Goal: Navigation & Orientation: Find specific page/section

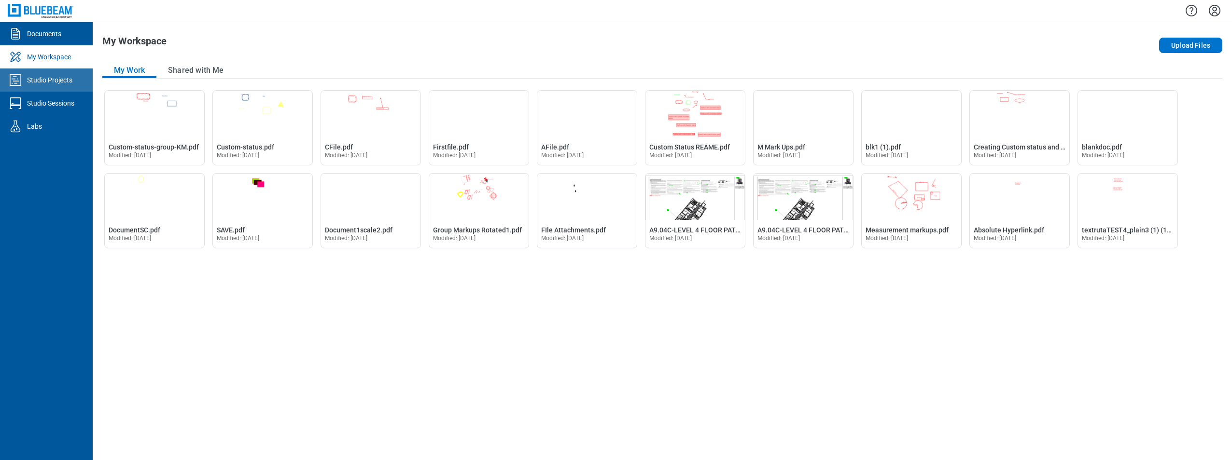
click at [47, 81] on div "Studio Projects" at bounding box center [49, 80] width 45 height 10
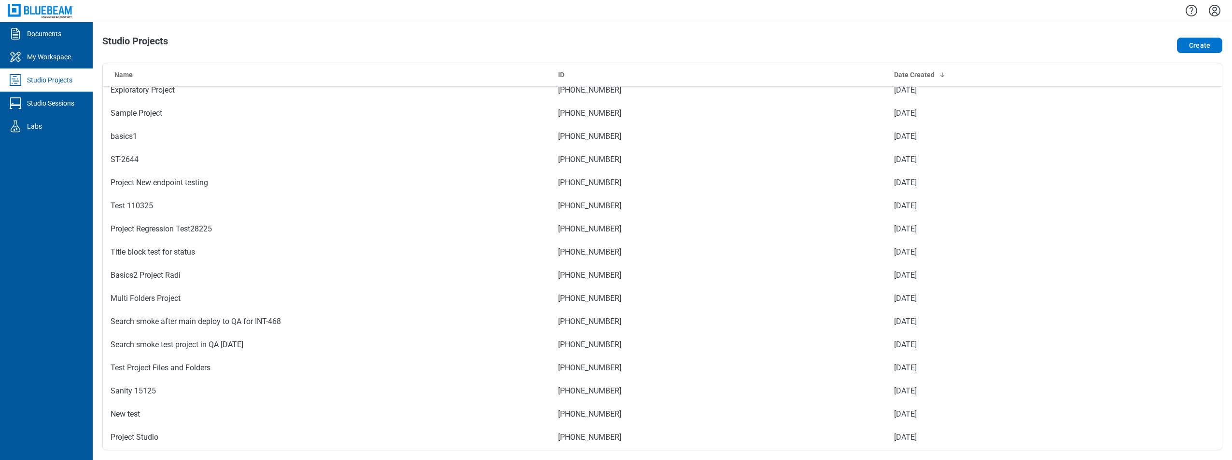
scroll to position [338, 0]
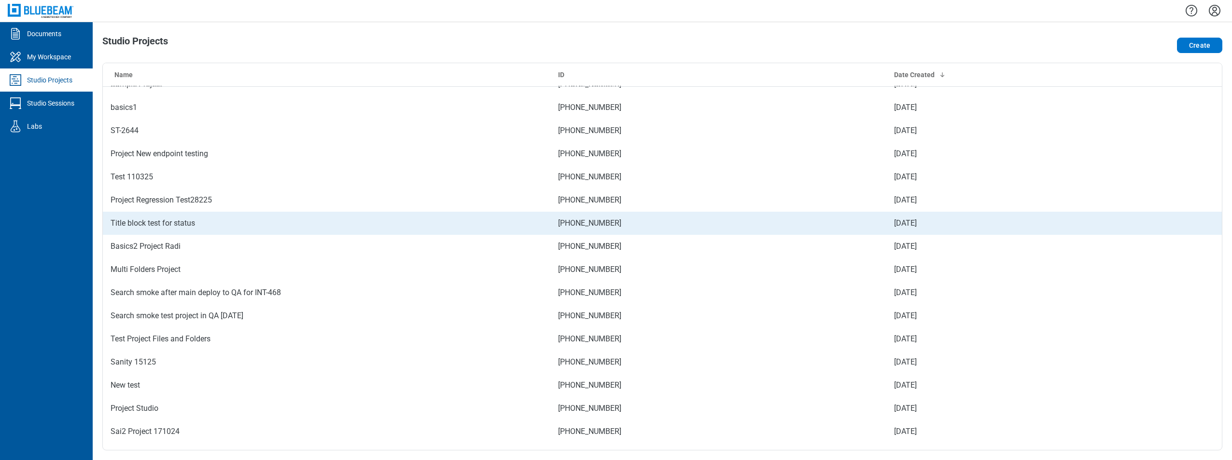
click at [228, 214] on td "Title block test for status" at bounding box center [326, 223] width 447 height 23
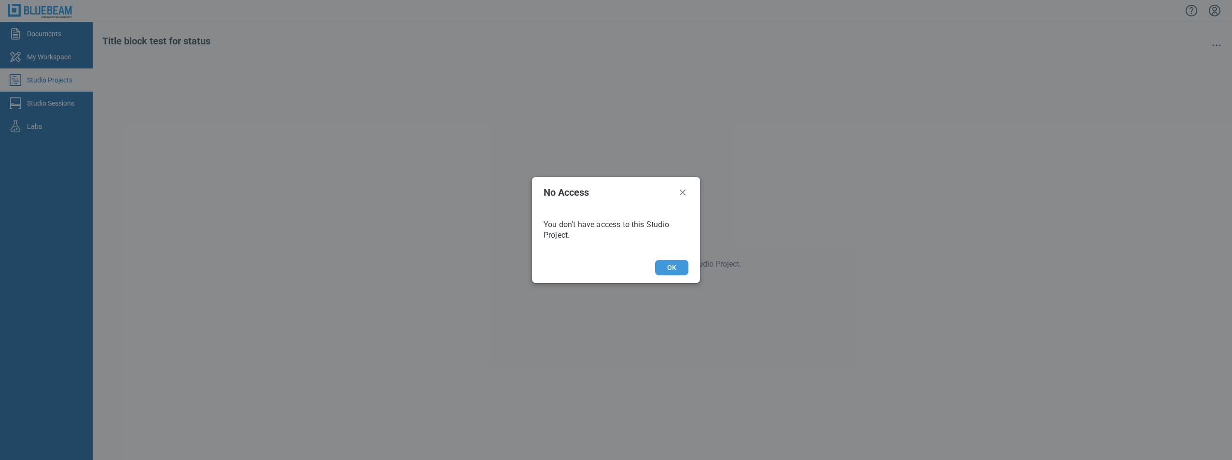
click at [670, 265] on button "OK" at bounding box center [671, 267] width 33 height 15
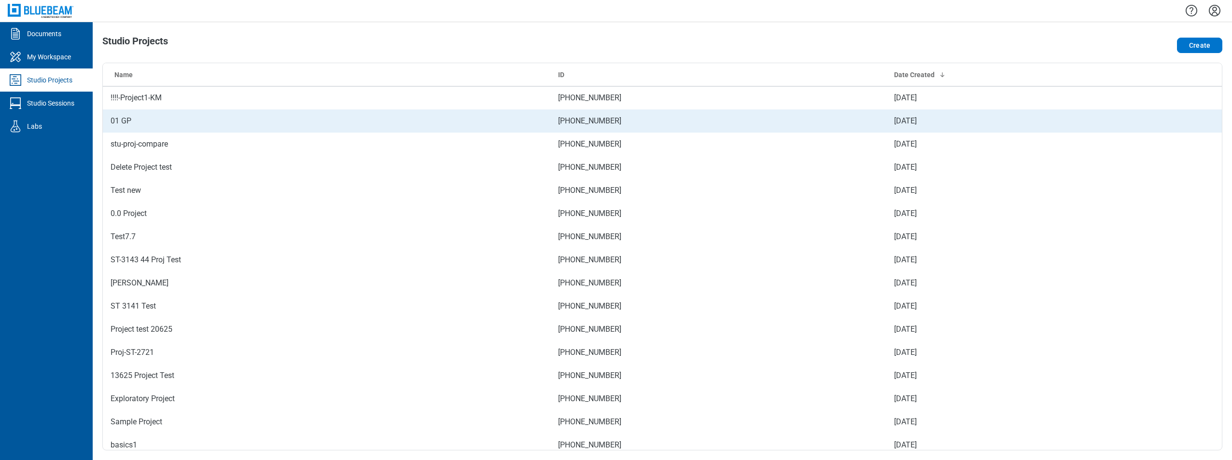
click at [156, 129] on td "01 GP" at bounding box center [326, 121] width 447 height 23
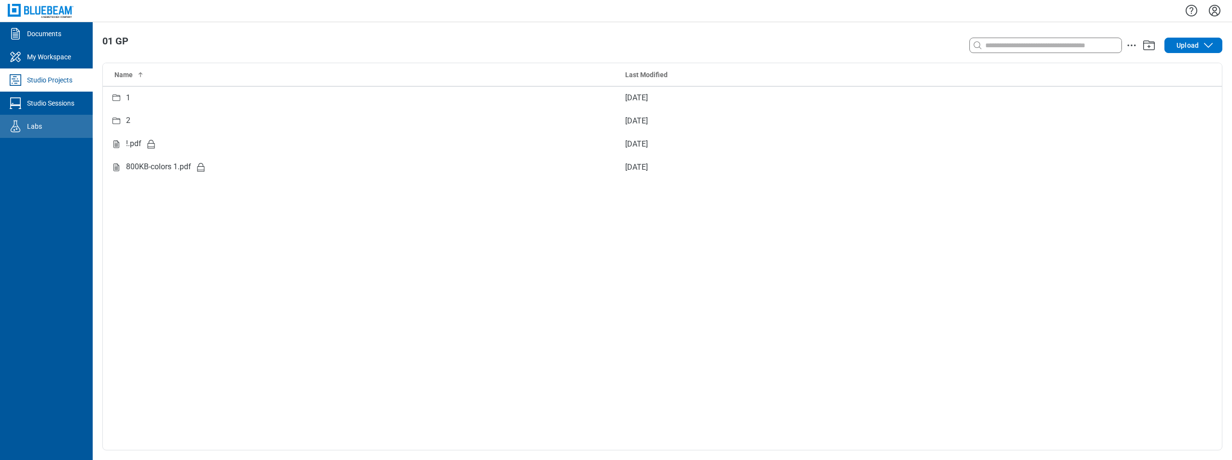
click at [48, 120] on link "Labs" at bounding box center [46, 126] width 93 height 23
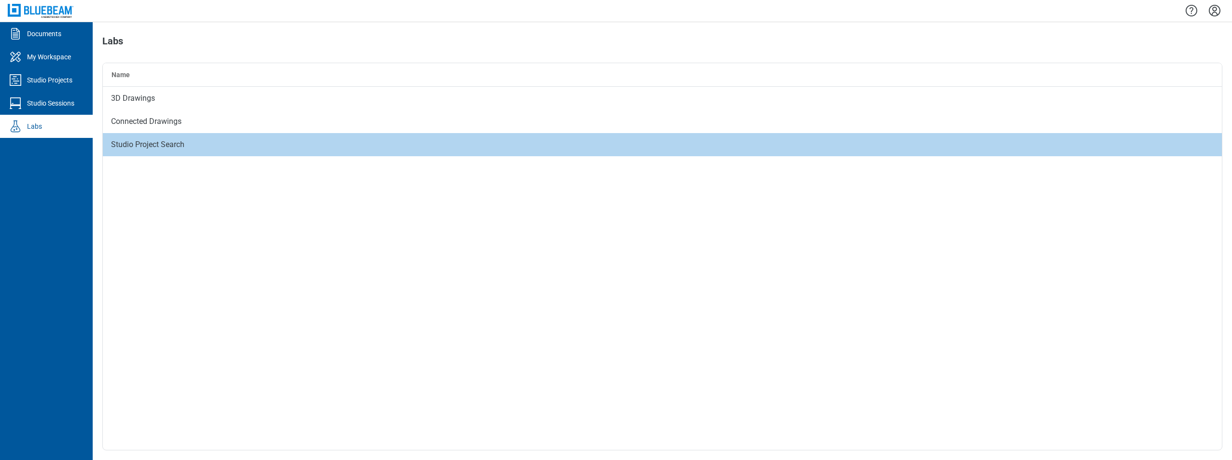
click at [139, 138] on div "Studio Project Search" at bounding box center [662, 144] width 1119 height 23
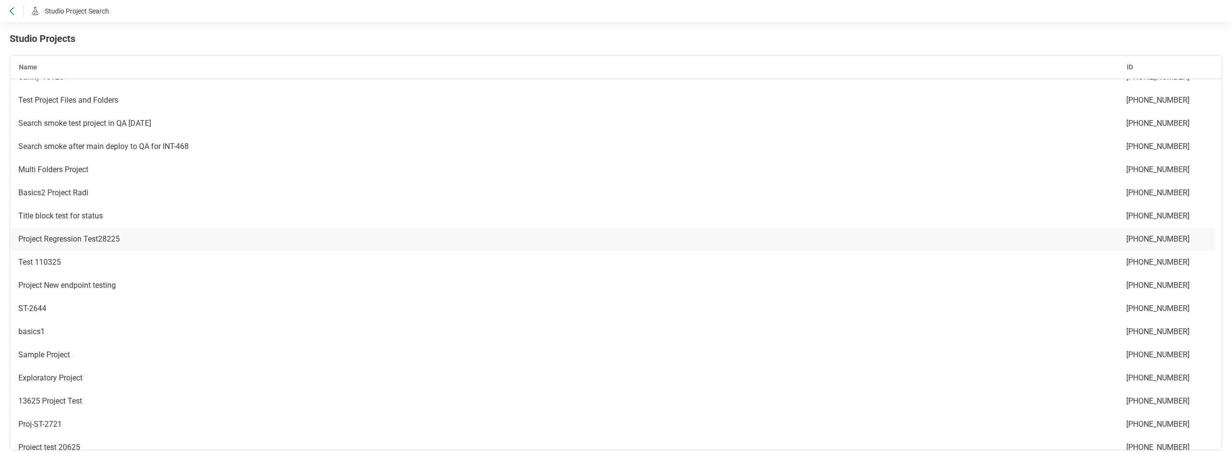
scroll to position [579, 0]
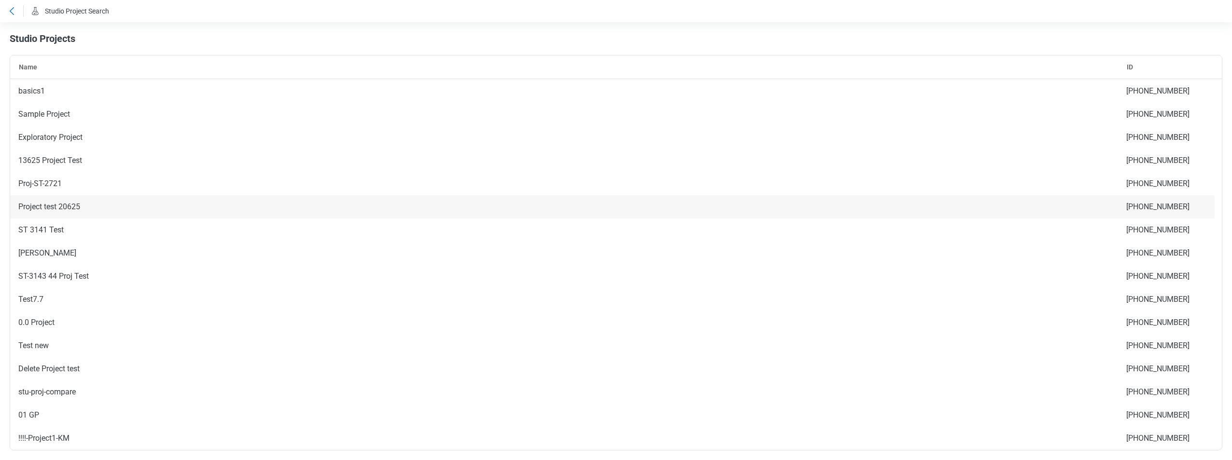
click at [16, 199] on div "Project test 20625" at bounding box center [564, 206] width 1108 height 23
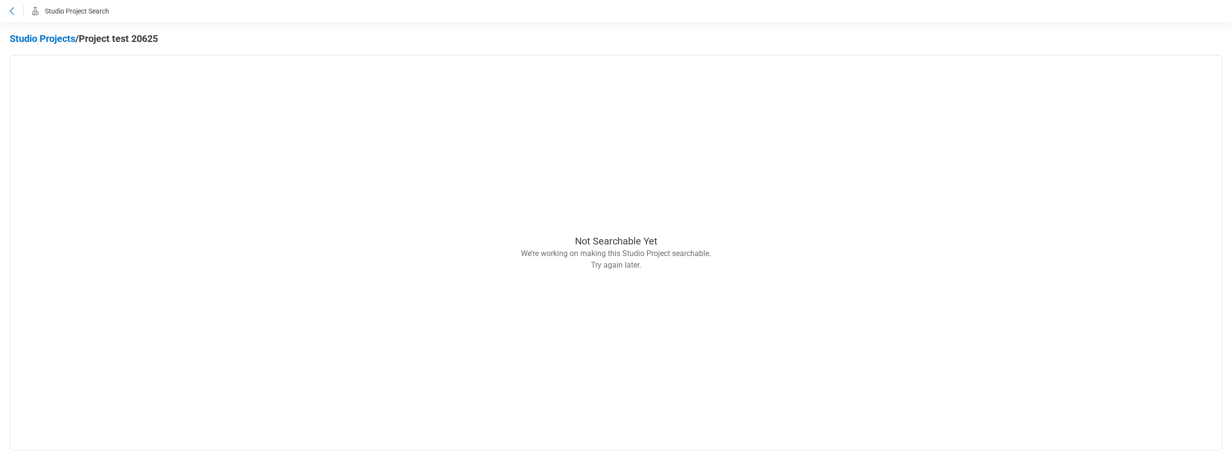
click at [14, 11] on icon at bounding box center [12, 11] width 12 height 12
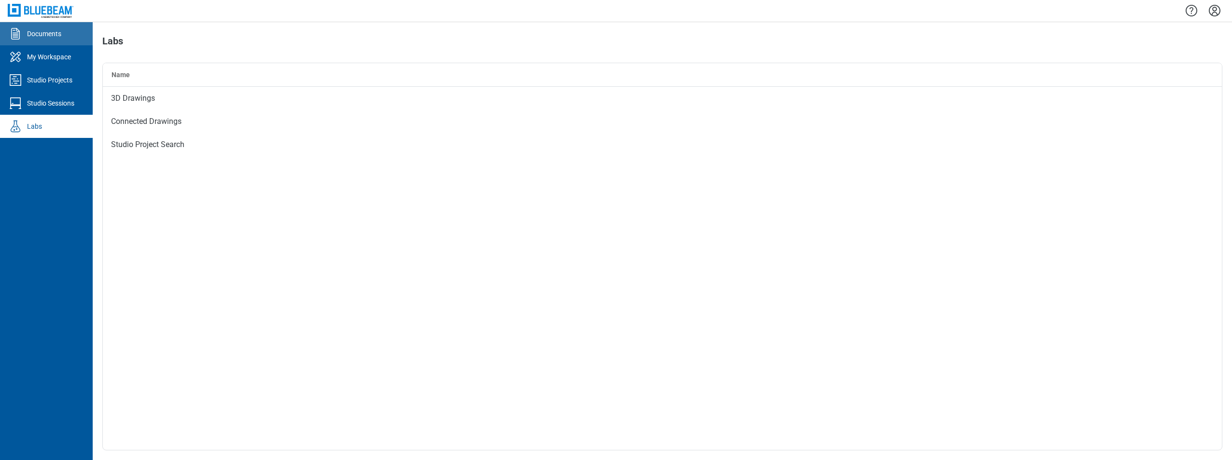
click at [61, 38] on div "Documents" at bounding box center [44, 34] width 34 height 10
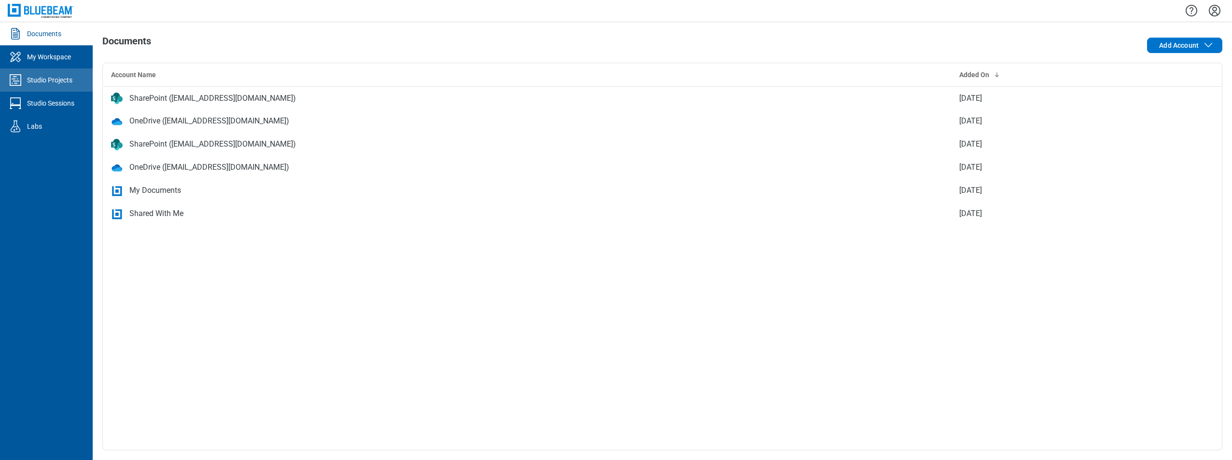
click at [60, 82] on div "Studio Projects" at bounding box center [49, 80] width 45 height 10
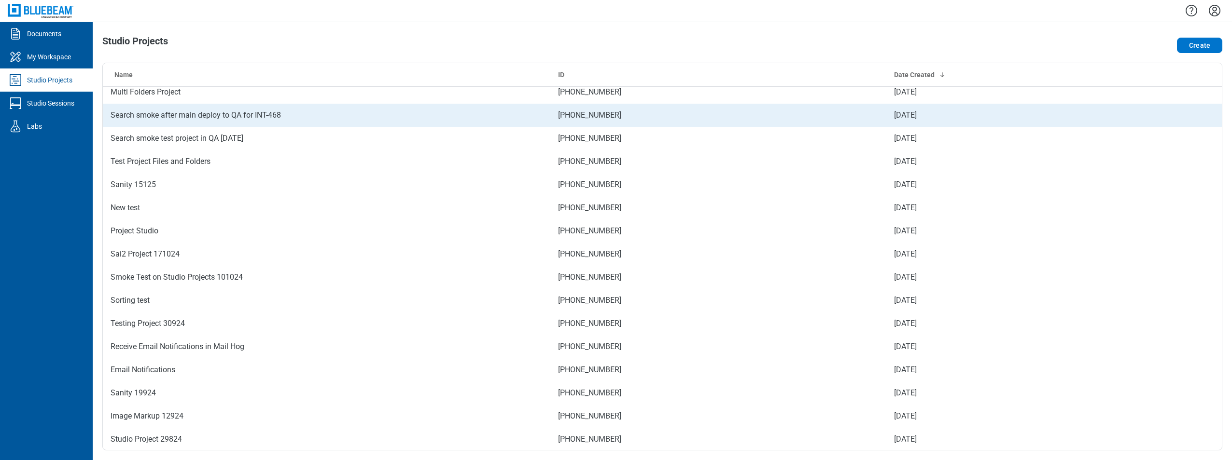
scroll to position [586, 0]
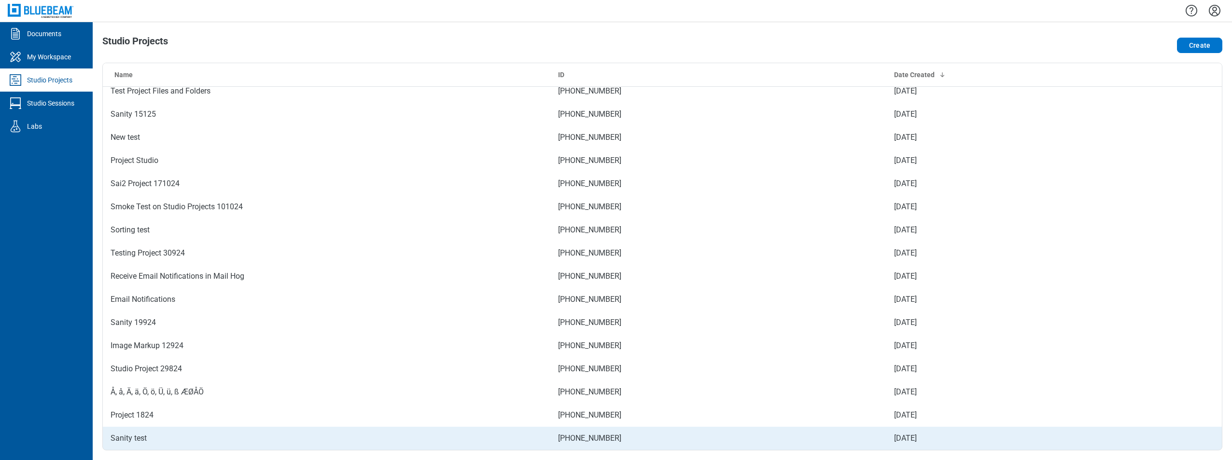
click at [128, 434] on td "Sanity test" at bounding box center [326, 438] width 447 height 23
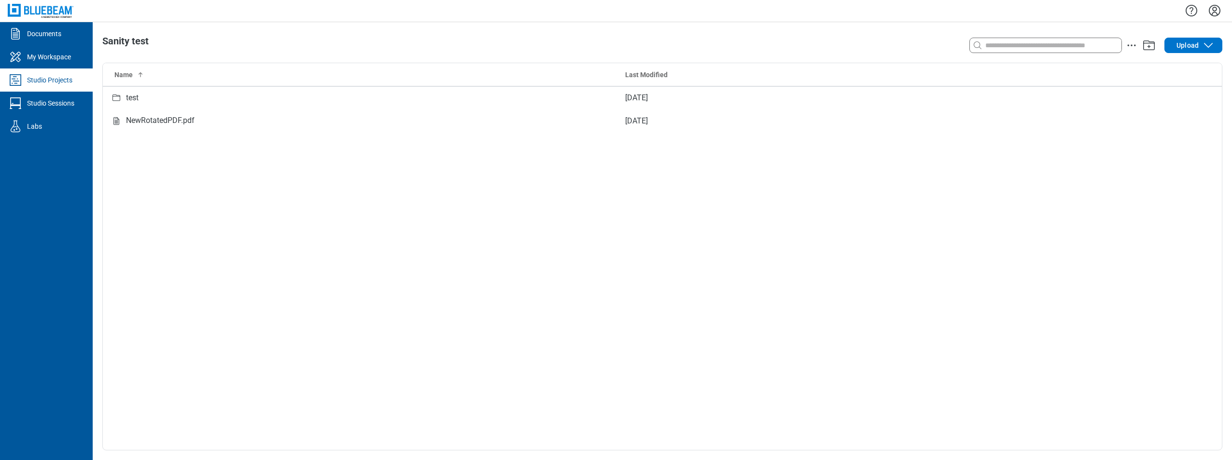
click at [47, 74] on link "Studio Projects" at bounding box center [46, 80] width 93 height 23
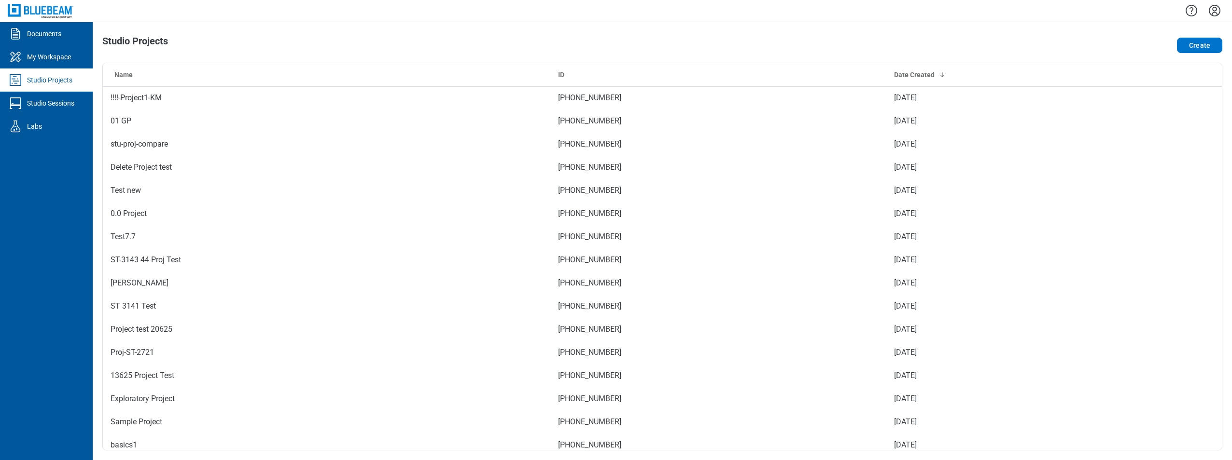
click at [67, 79] on div "Studio Projects" at bounding box center [49, 80] width 45 height 10
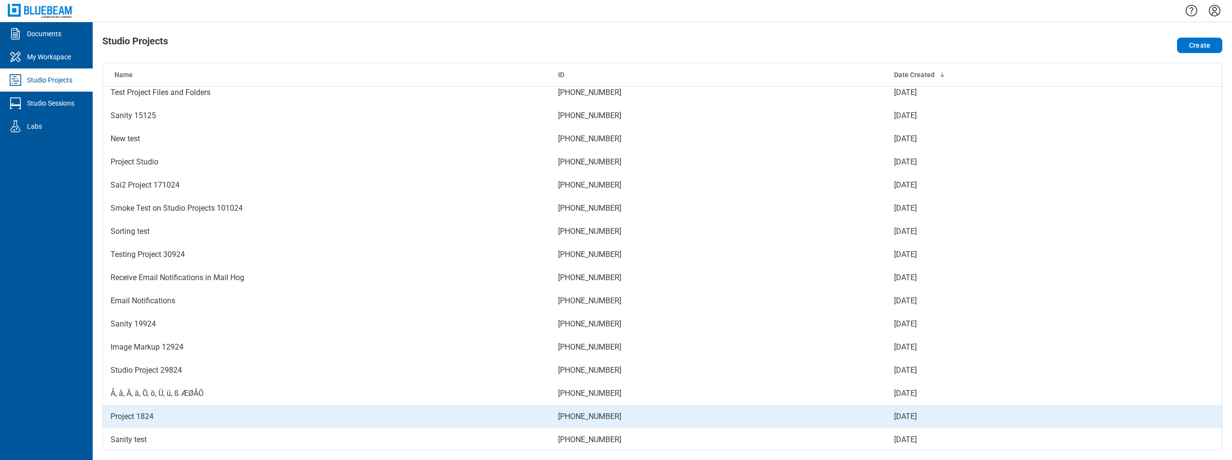
scroll to position [586, 0]
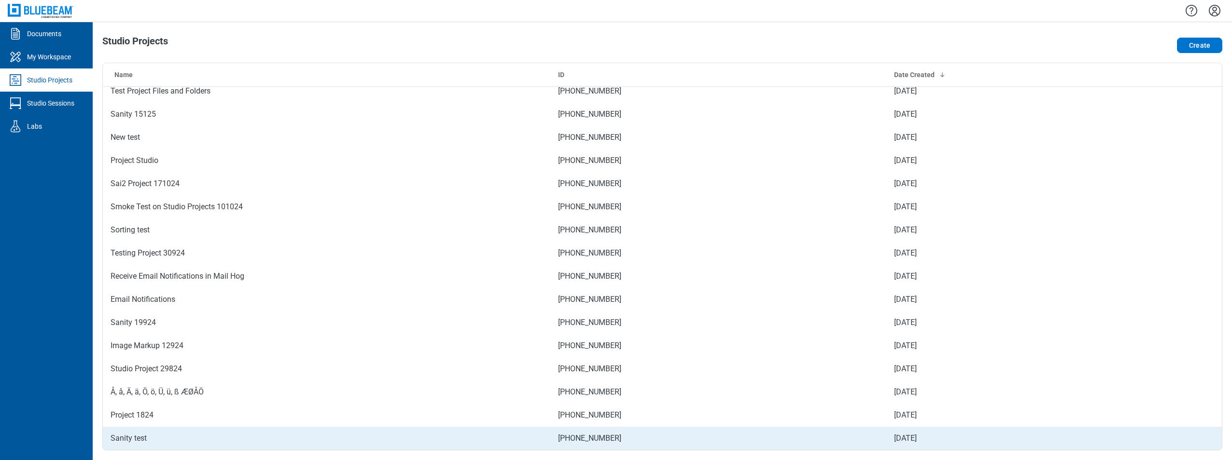
click at [131, 441] on td "Sanity test" at bounding box center [326, 438] width 447 height 23
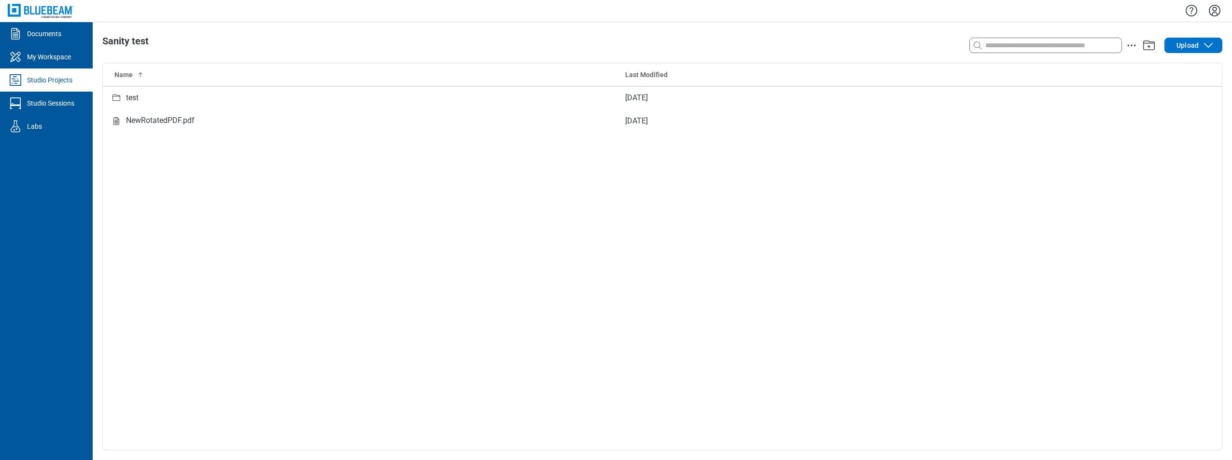
click at [37, 10] on img at bounding box center [41, 11] width 66 height 14
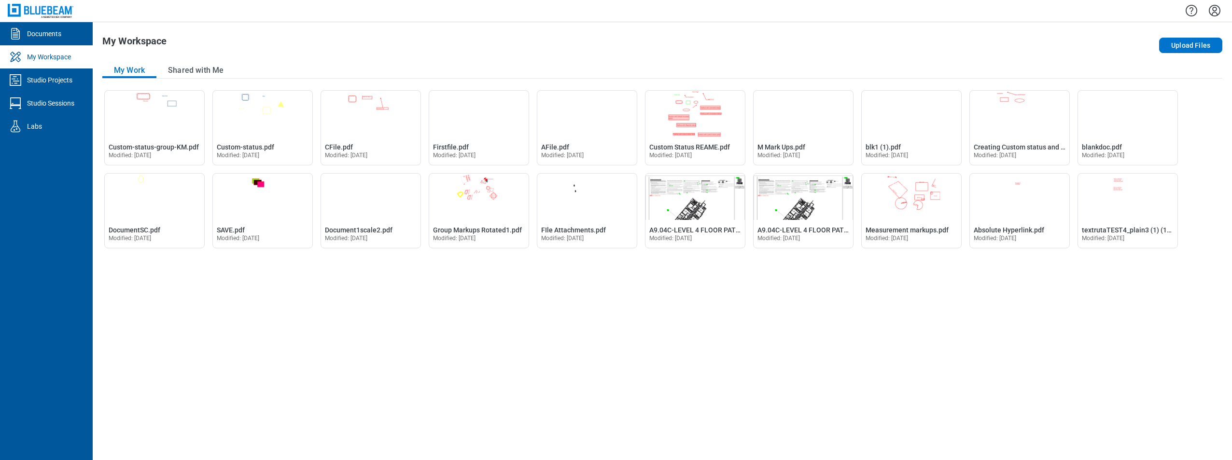
click at [1217, 12] on icon "Settings" at bounding box center [1214, 10] width 15 height 15
click at [948, 68] on div "My Work Shared with Me" at bounding box center [662, 71] width 1120 height 16
click at [58, 80] on div "Studio Projects" at bounding box center [49, 80] width 45 height 10
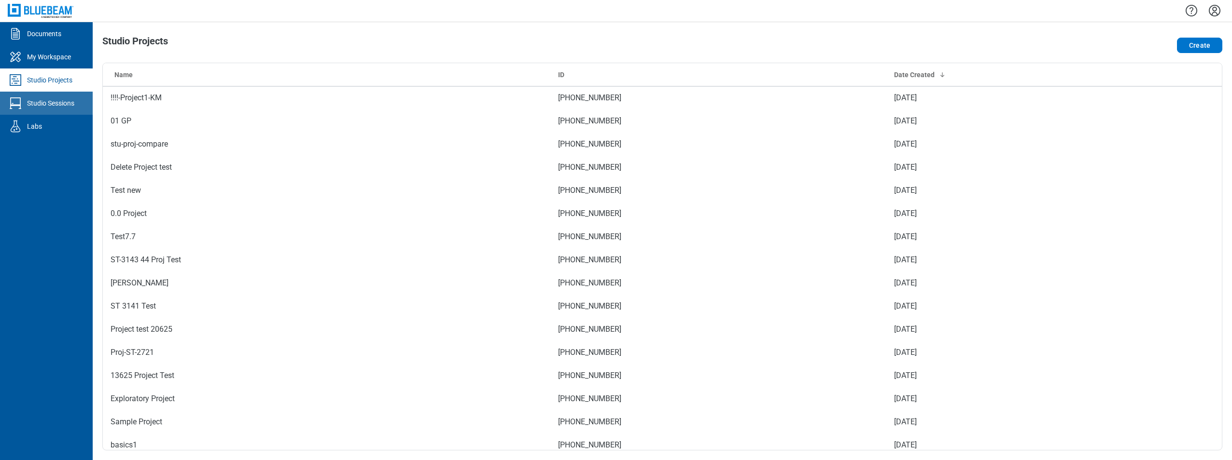
click at [64, 106] on div "Studio Sessions" at bounding box center [50, 103] width 47 height 10
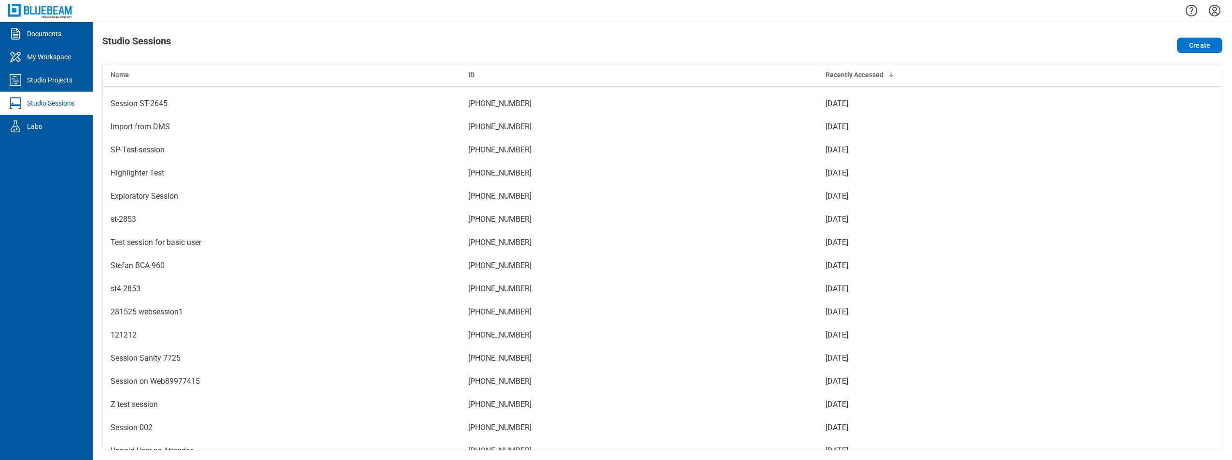
scroll to position [627, 0]
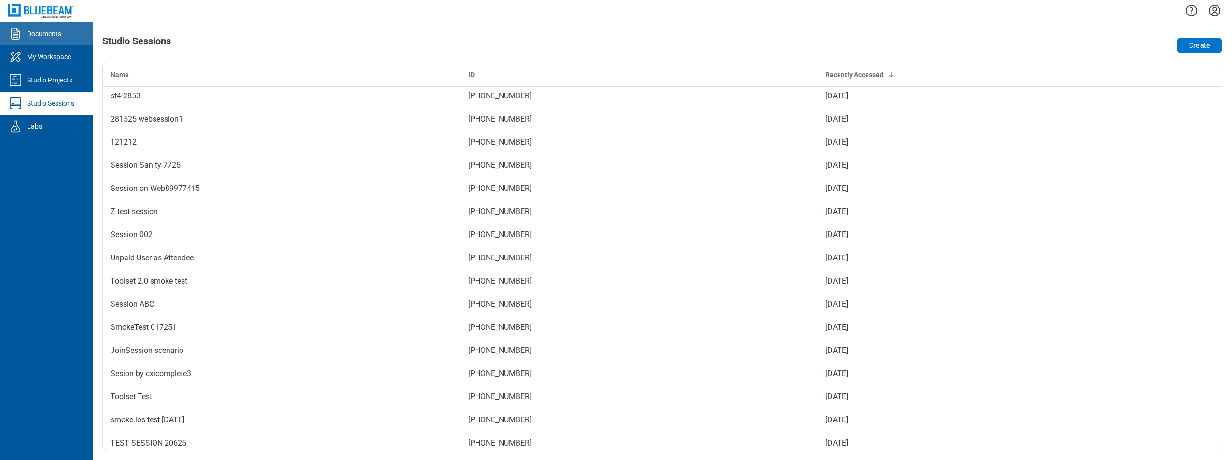
click at [30, 37] on div "Documents" at bounding box center [44, 34] width 34 height 10
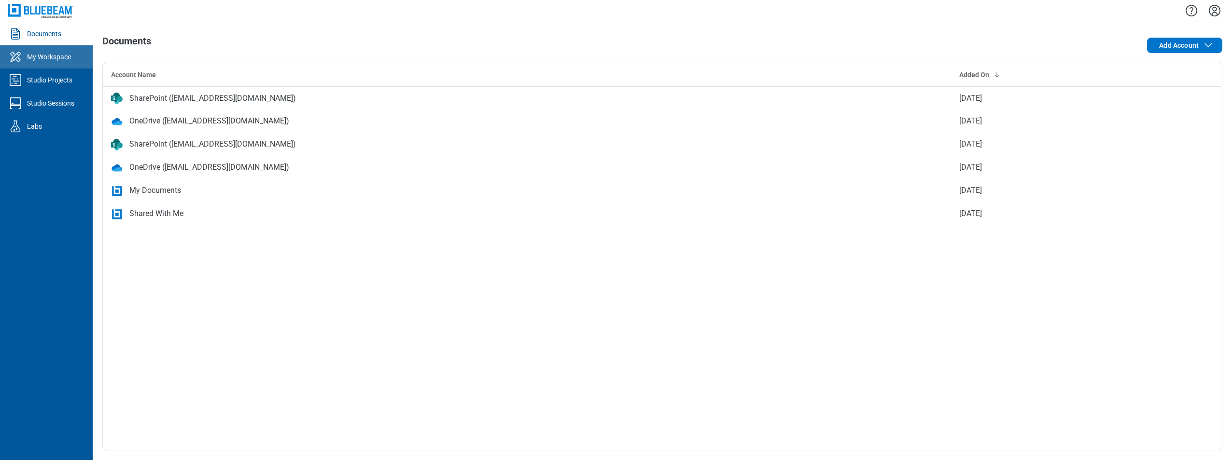
click at [39, 56] on div "My Workspace" at bounding box center [49, 57] width 44 height 10
